Goal: Navigation & Orientation: Find specific page/section

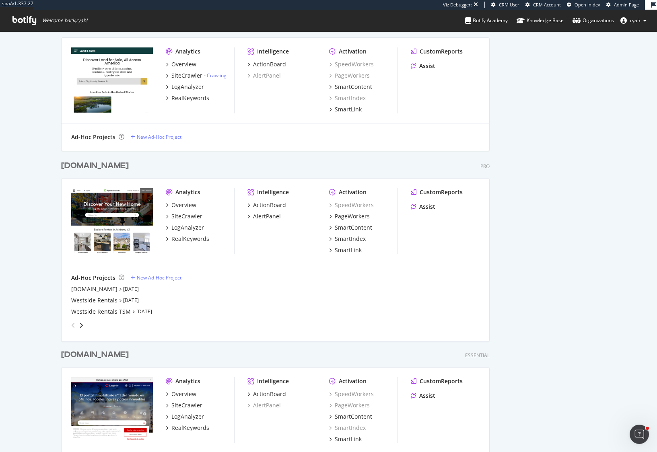
scroll to position [1440, 0]
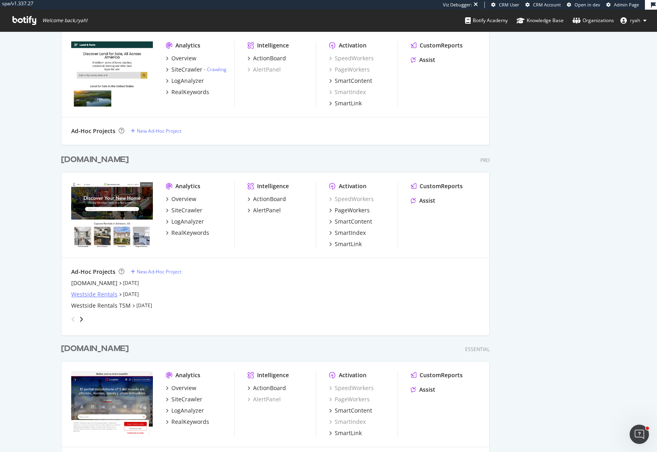
click at [99, 294] on div "Westside Rentals" at bounding box center [94, 294] width 46 height 8
